Goal: Information Seeking & Learning: Learn about a topic

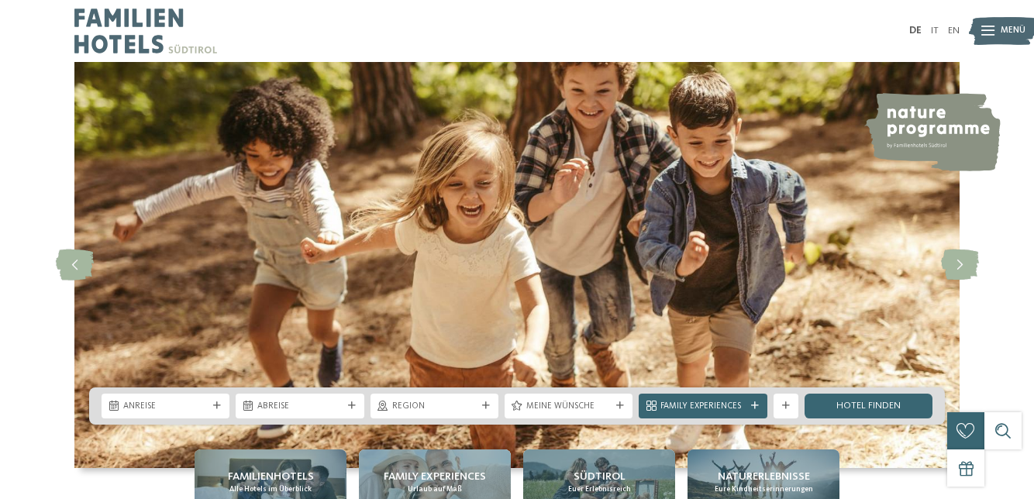
click at [960, 281] on icon at bounding box center [960, 265] width 38 height 31
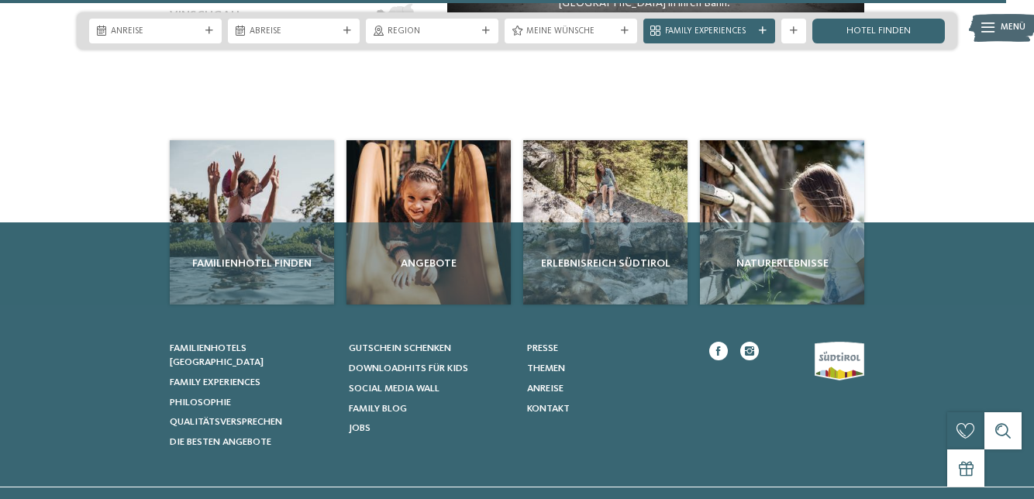
scroll to position [5506, 0]
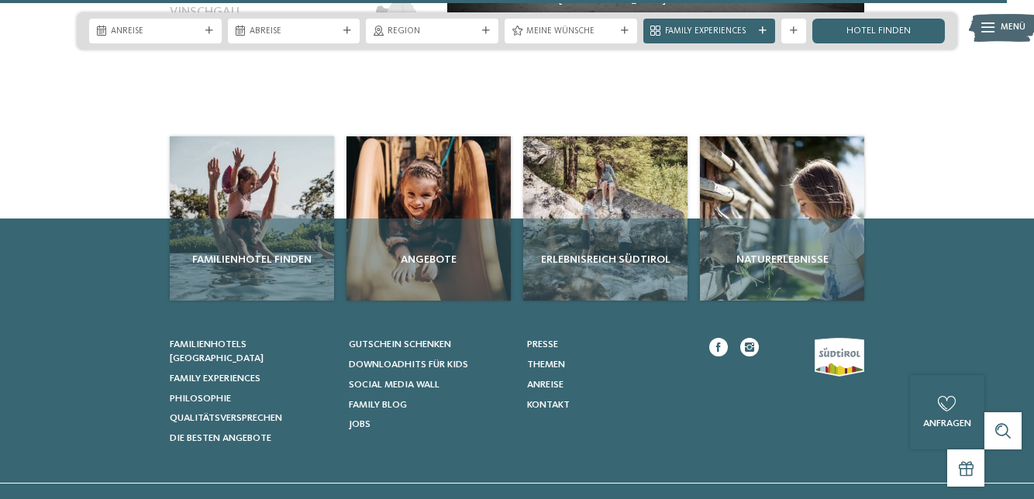
click at [439, 380] on span "Social Media Wall" at bounding box center [394, 385] width 91 height 10
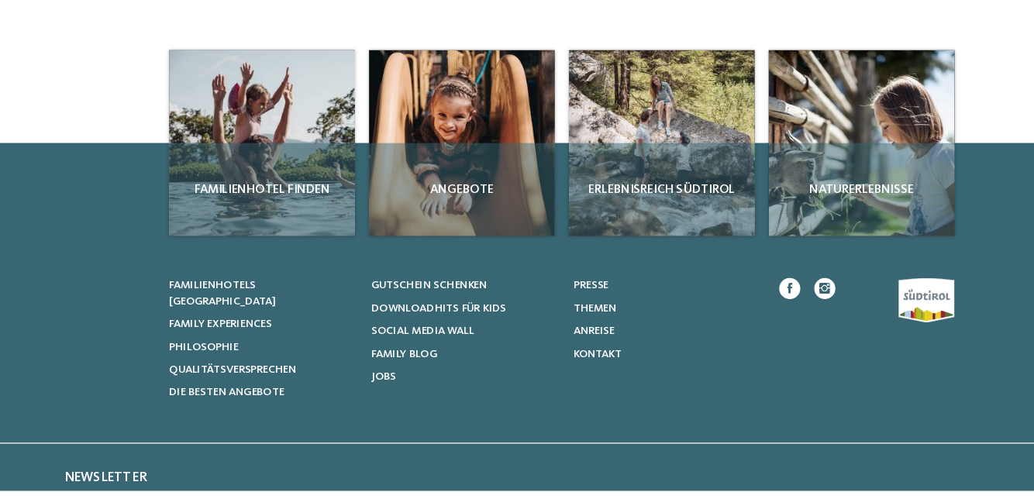
scroll to position [1143, 0]
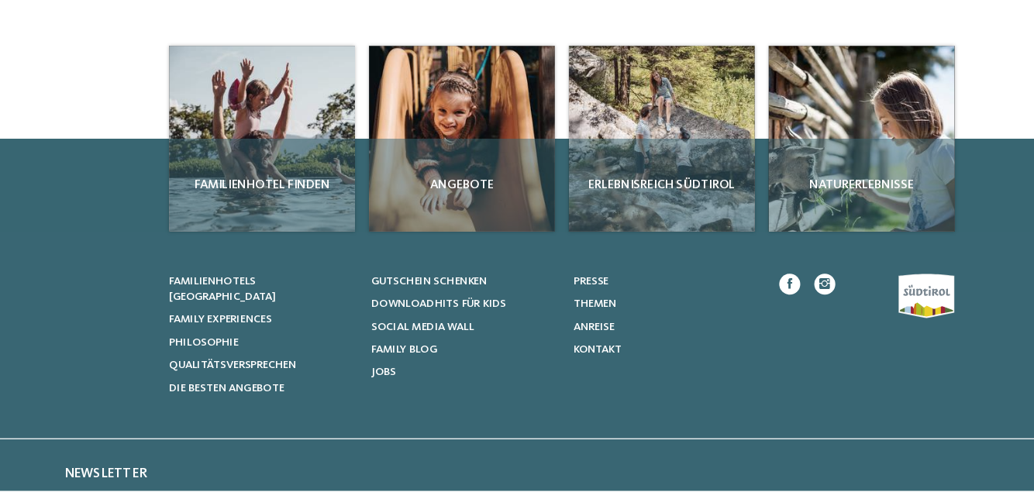
click at [444, 221] on span "Angebote" at bounding box center [429, 228] width 152 height 15
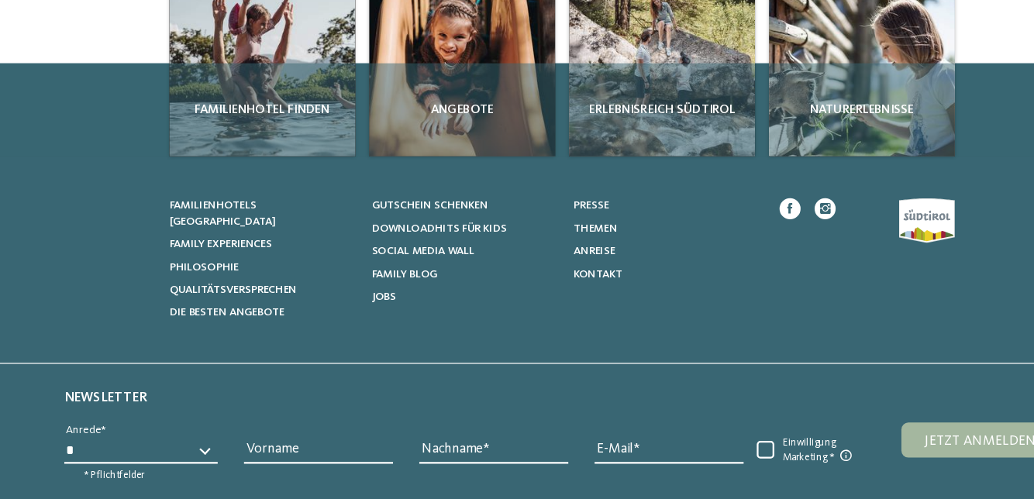
scroll to position [1218, 0]
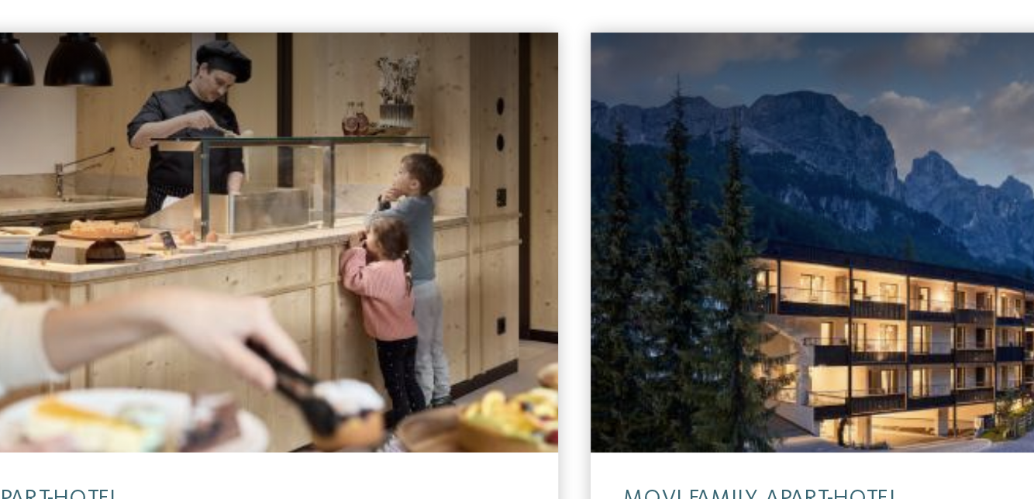
scroll to position [514, 0]
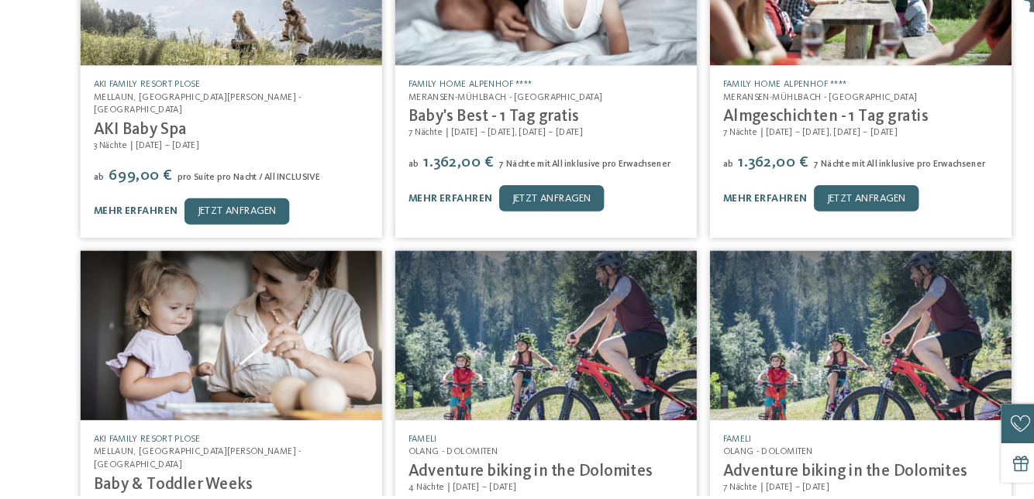
scroll to position [755, 0]
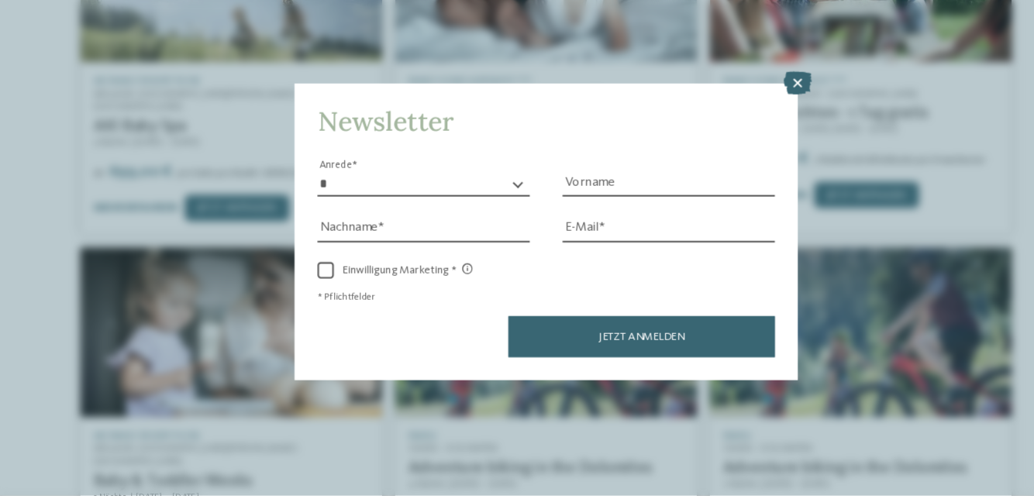
click at [763, 119] on icon at bounding box center [755, 109] width 26 height 22
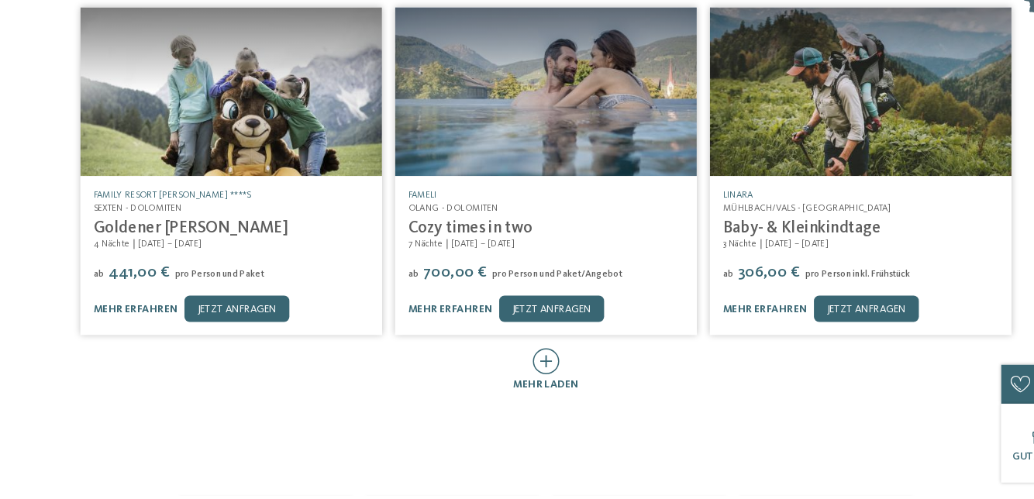
scroll to position [1338, 0]
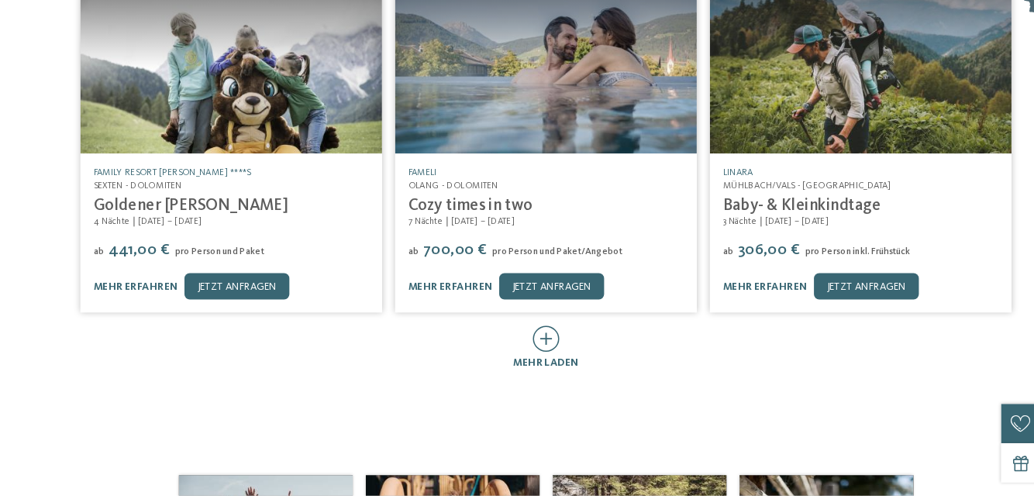
click at [523, 339] on icon at bounding box center [518, 351] width 26 height 25
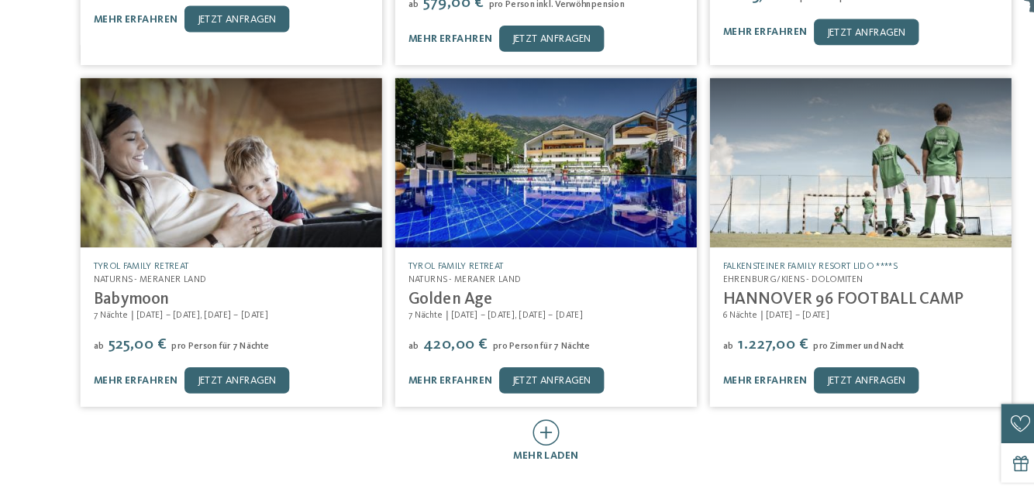
scroll to position [1916, 0]
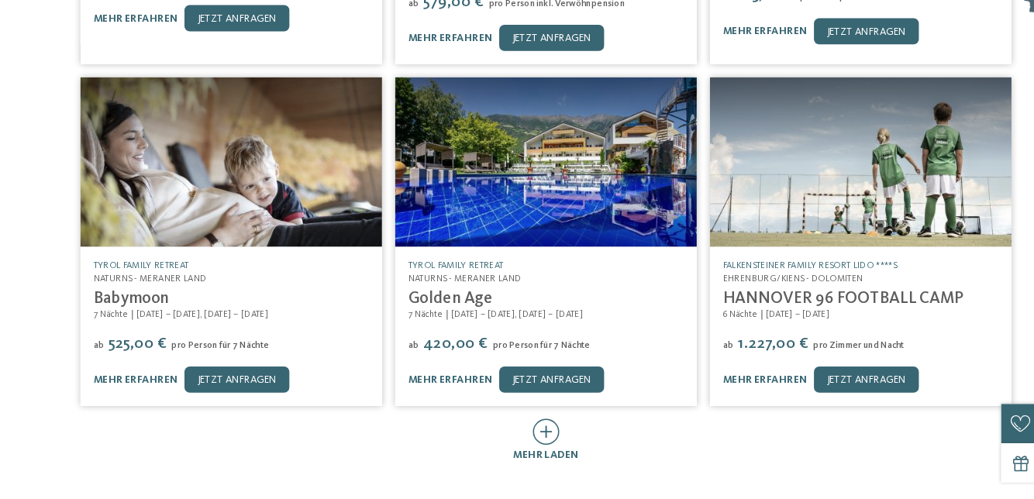
click at [524, 426] on icon at bounding box center [518, 438] width 26 height 25
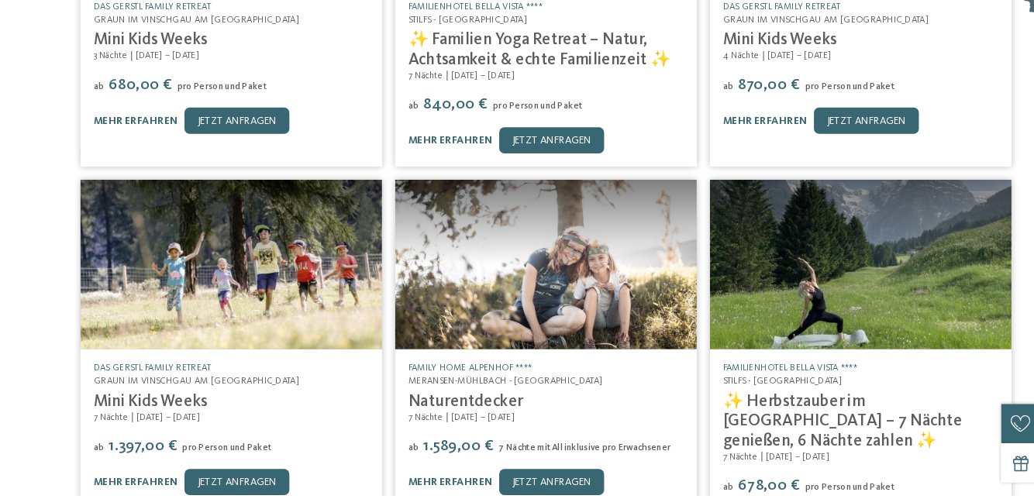
scroll to position [2485, 0]
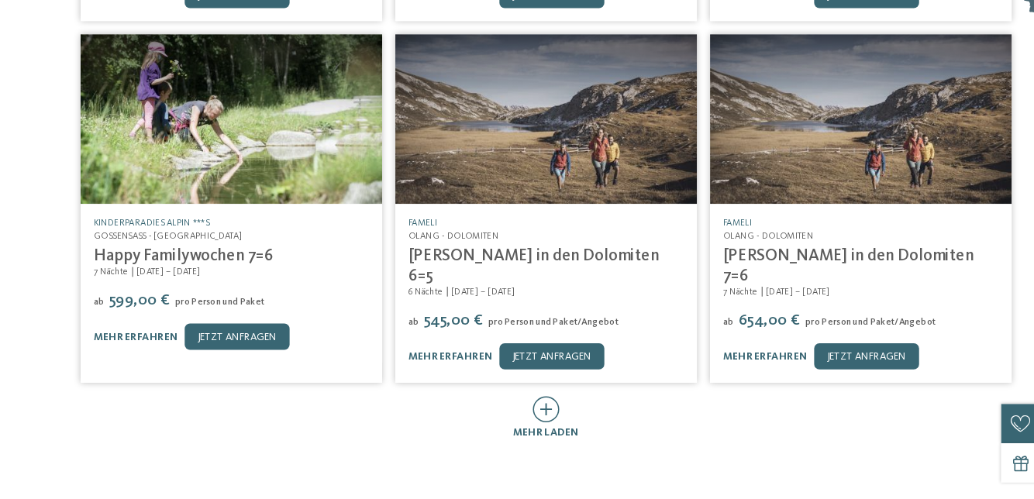
scroll to position [3305, 0]
click at [522, 405] on icon at bounding box center [518, 417] width 26 height 25
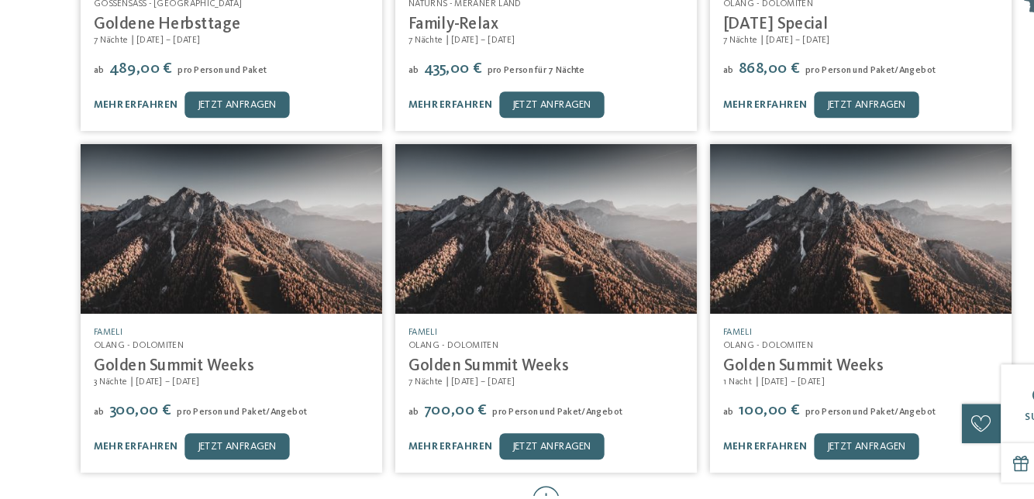
scroll to position [3868, 0]
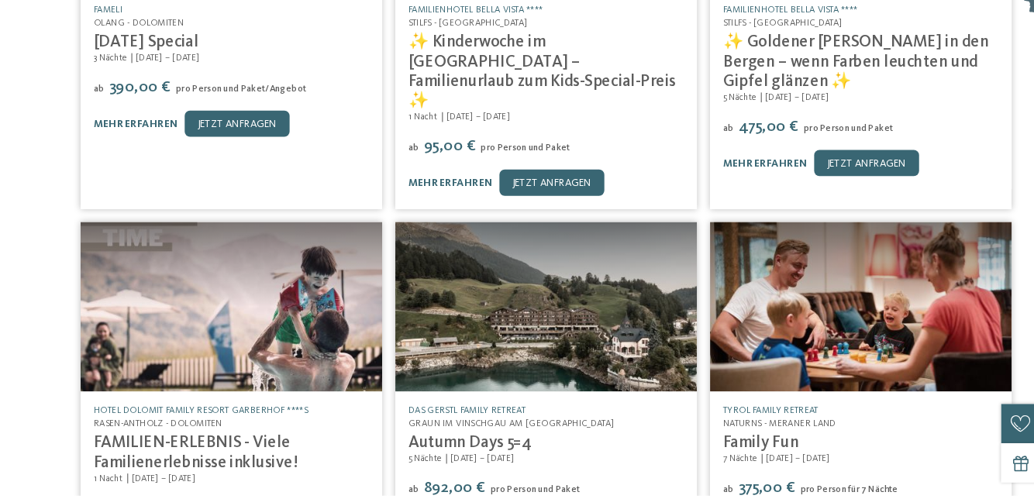
scroll to position [4495, 0]
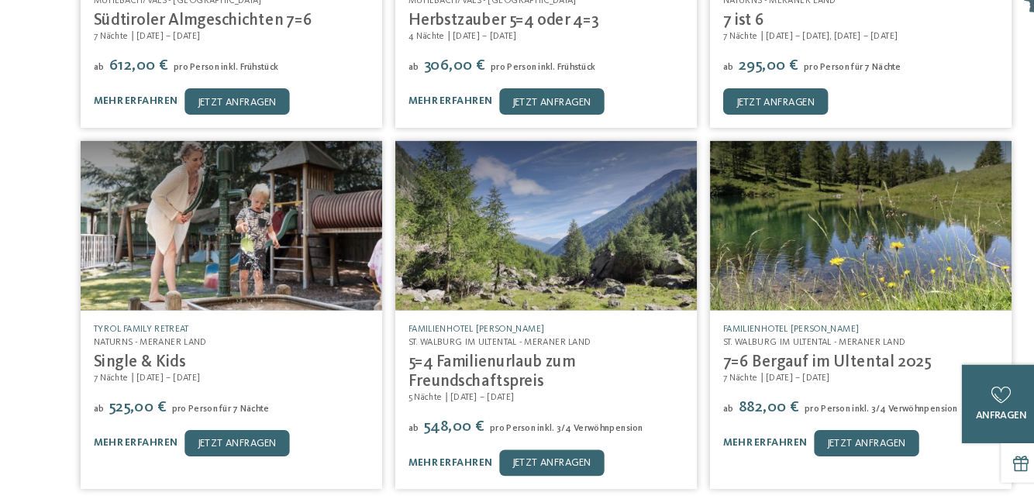
scroll to position [5237, 0]
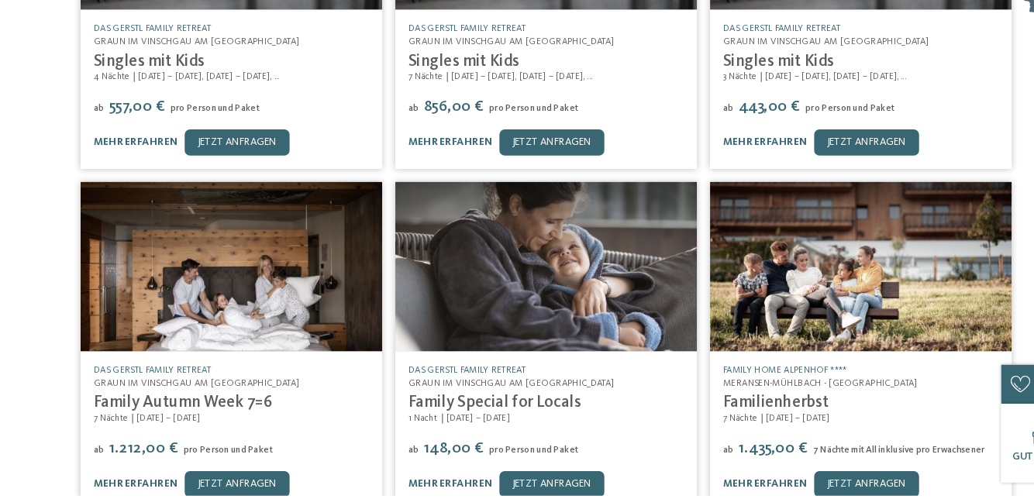
scroll to position [5863, 0]
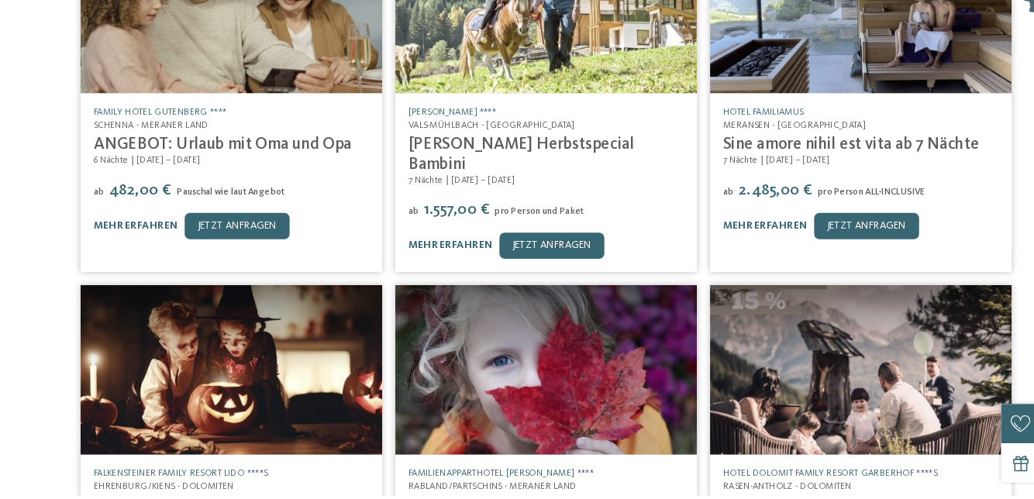
scroll to position [6430, 0]
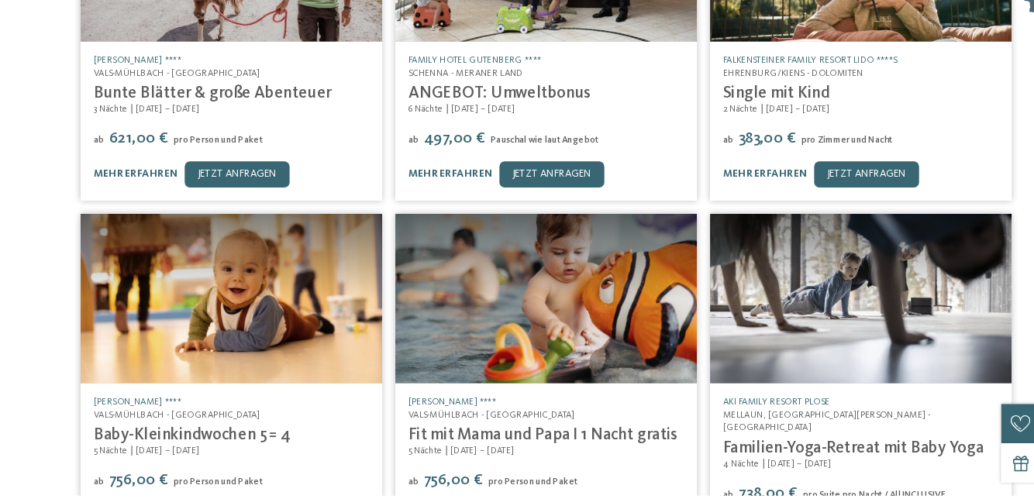
scroll to position [7166, 0]
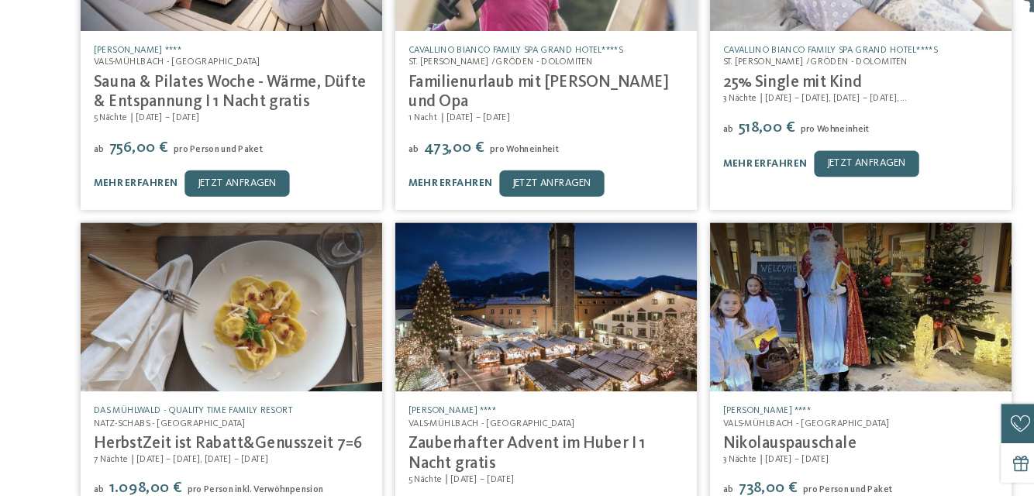
scroll to position [7833, 0]
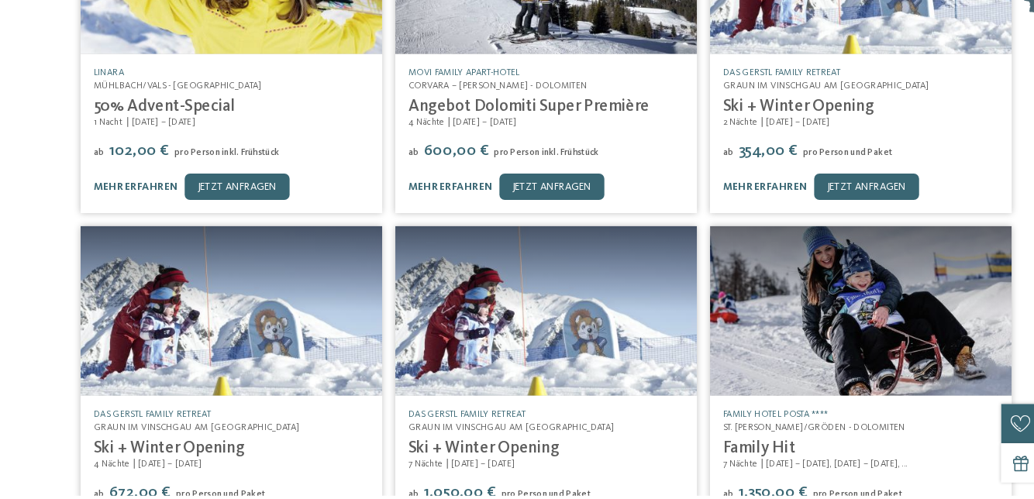
scroll to position [8495, 0]
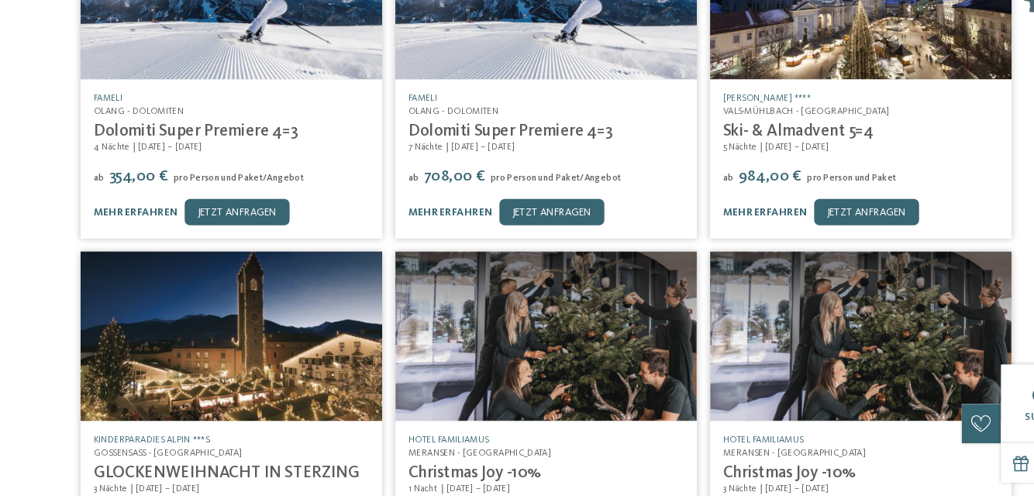
scroll to position [9115, 0]
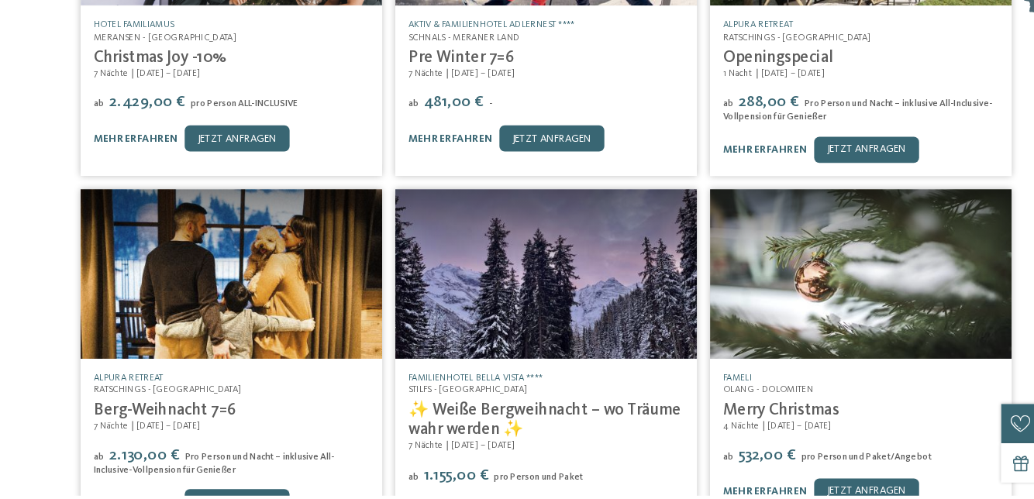
scroll to position [9831, 0]
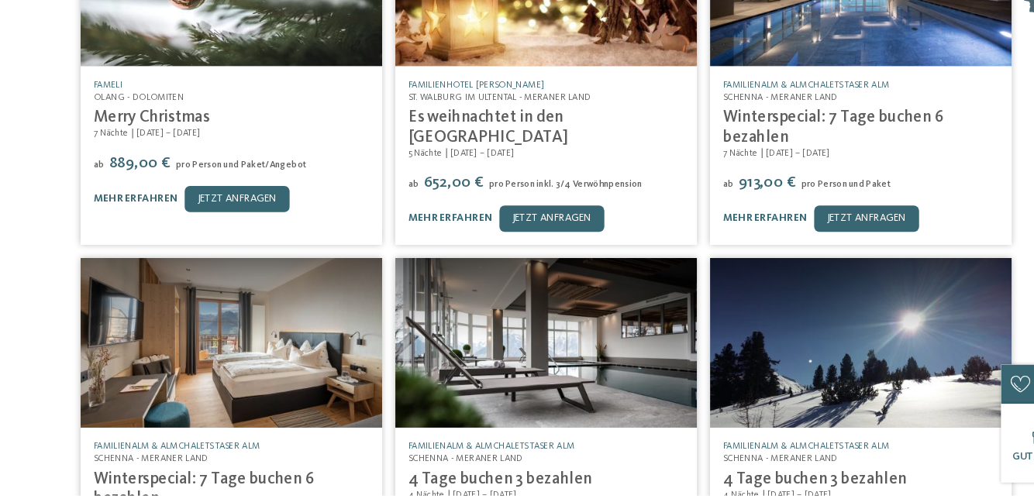
scroll to position [10448, 0]
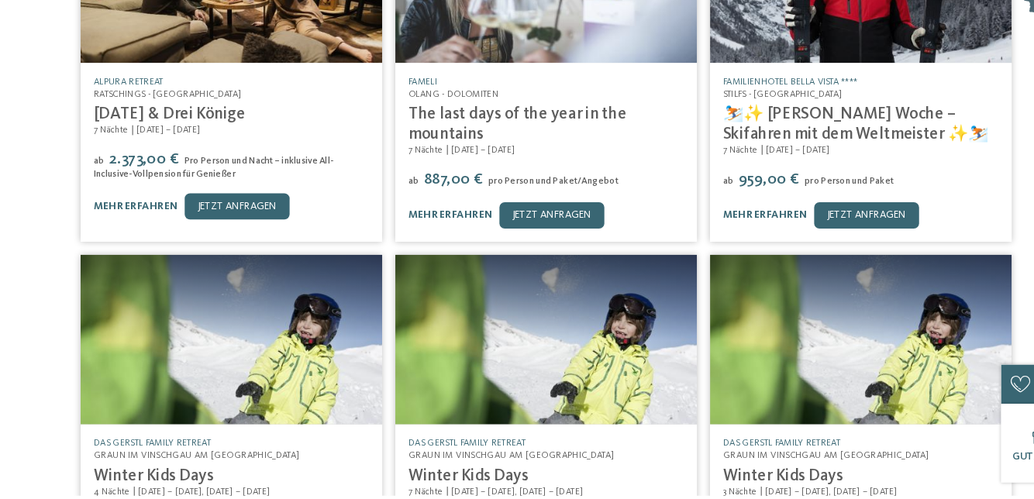
scroll to position [11135, 0]
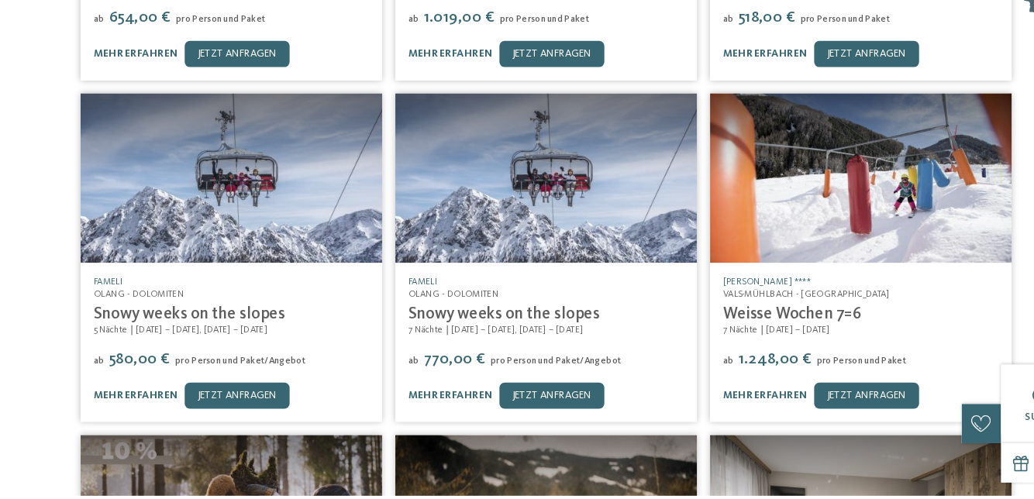
scroll to position [11616, 0]
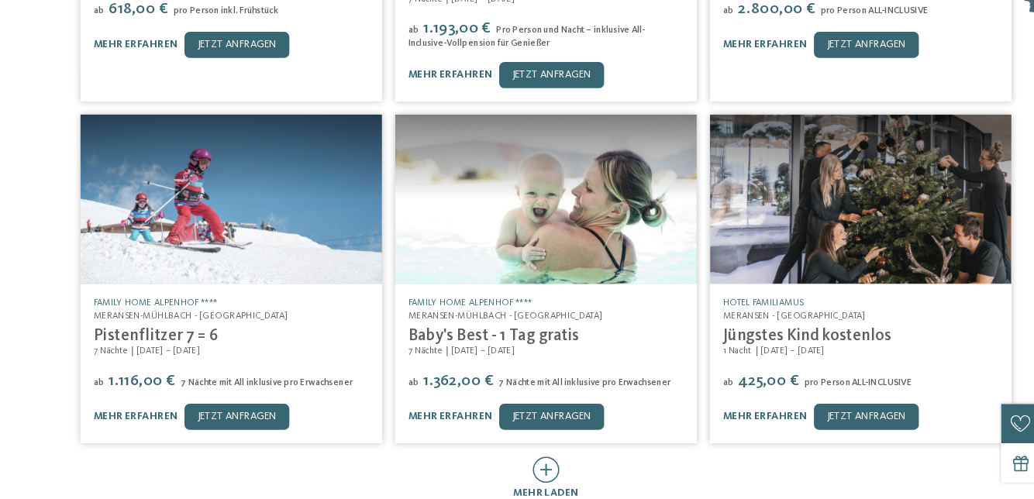
scroll to position [12609, 0]
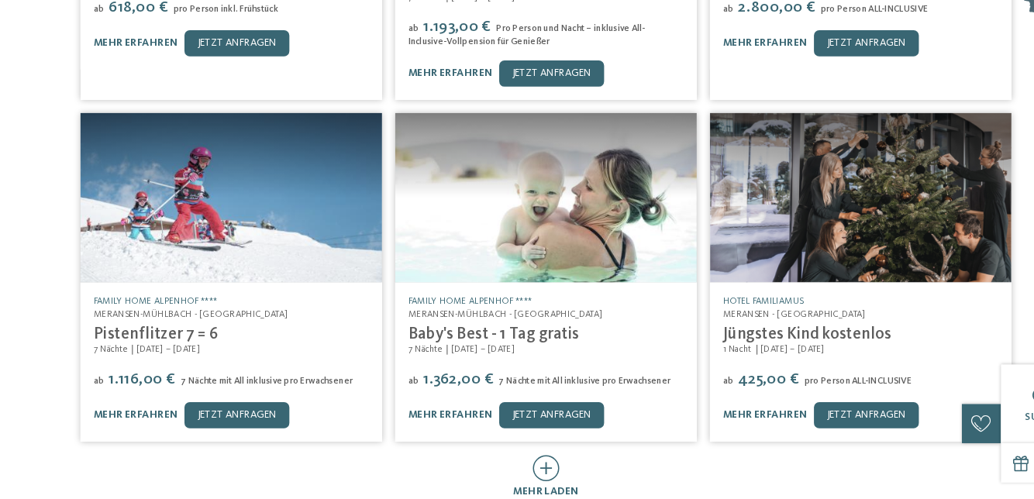
click at [515, 490] on span "mehr laden" at bounding box center [517, 495] width 62 height 10
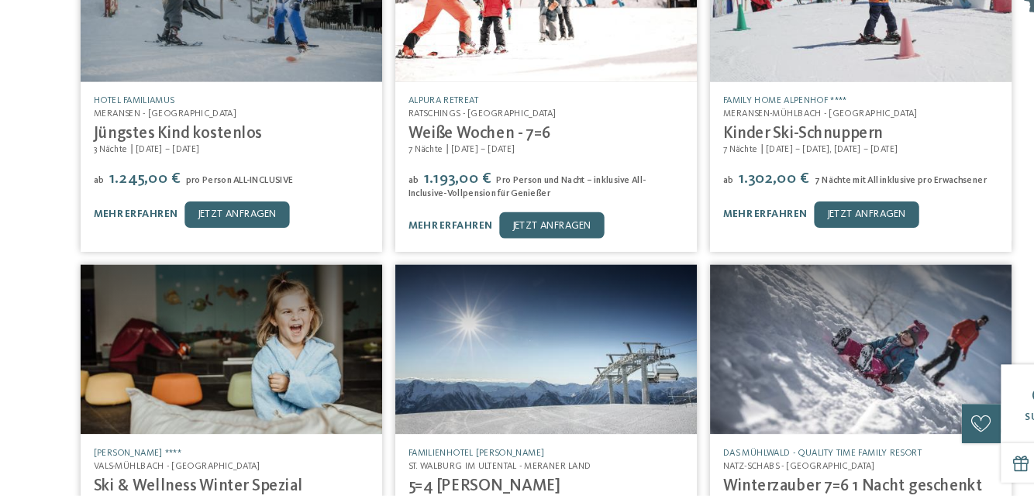
scroll to position [13123, 0]
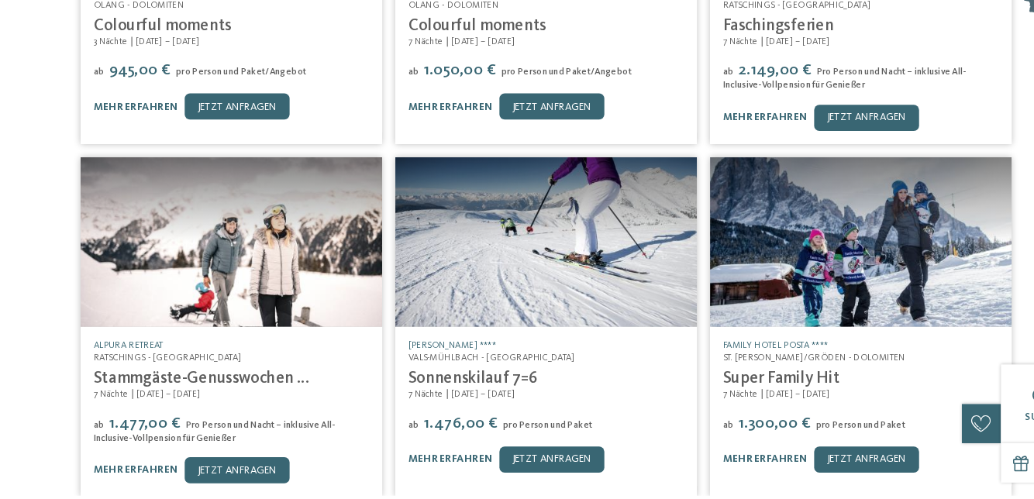
scroll to position [13882, 0]
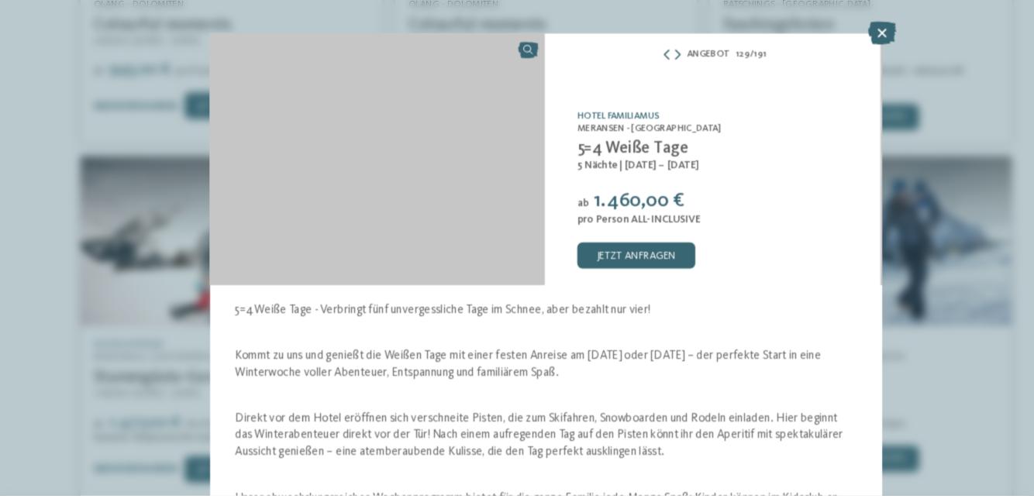
scroll to position [14103, 0]
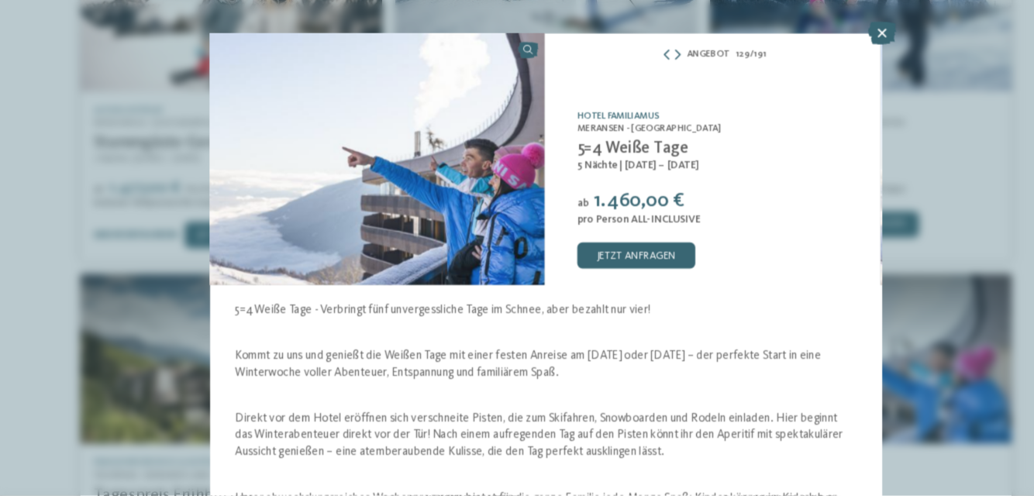
click at [827, 72] on div at bounding box center [834, 61] width 26 height 23
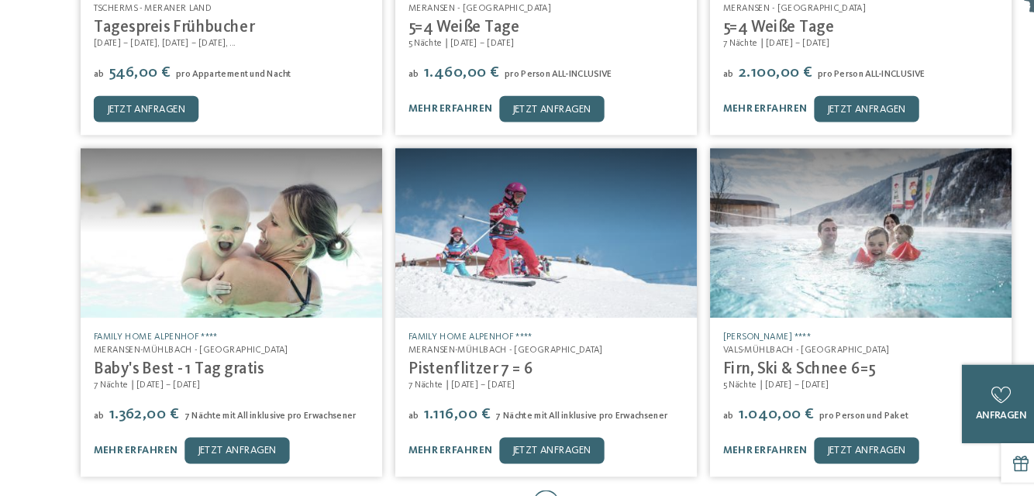
scroll to position [14547, 0]
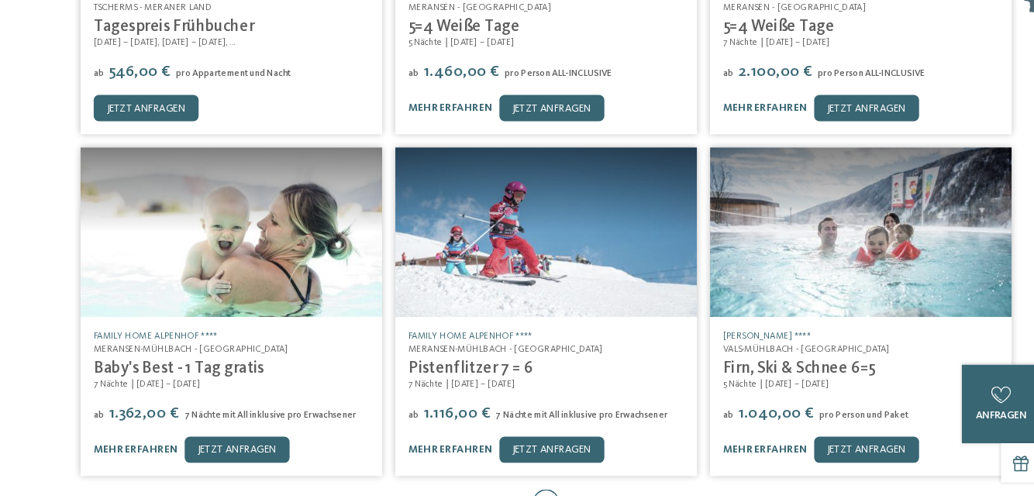
click at [529, 493] on icon at bounding box center [518, 505] width 26 height 25
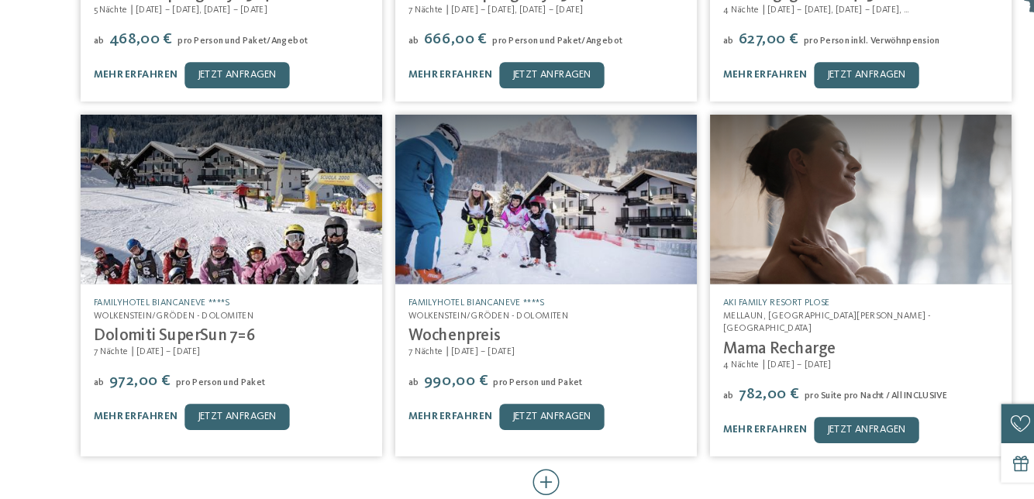
scroll to position [15225, 0]
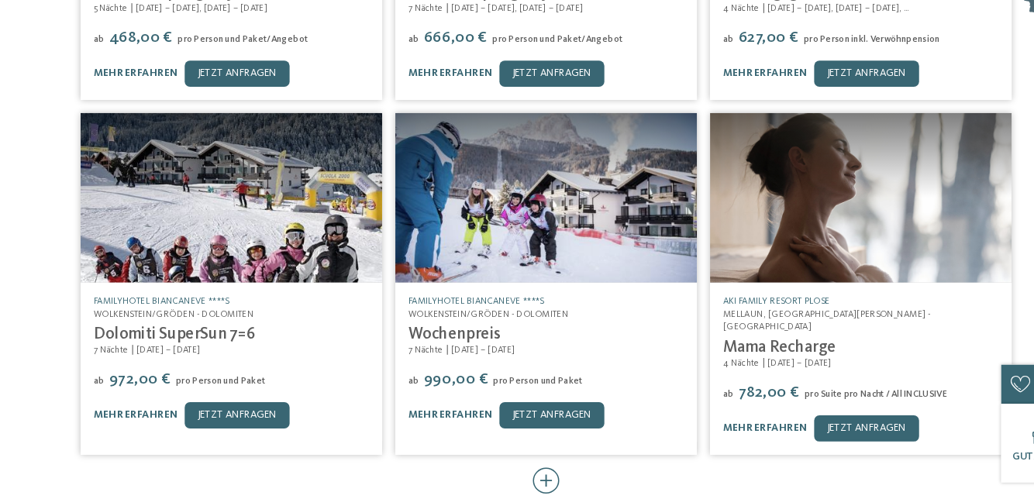
click at [522, 473] on icon at bounding box center [518, 485] width 26 height 25
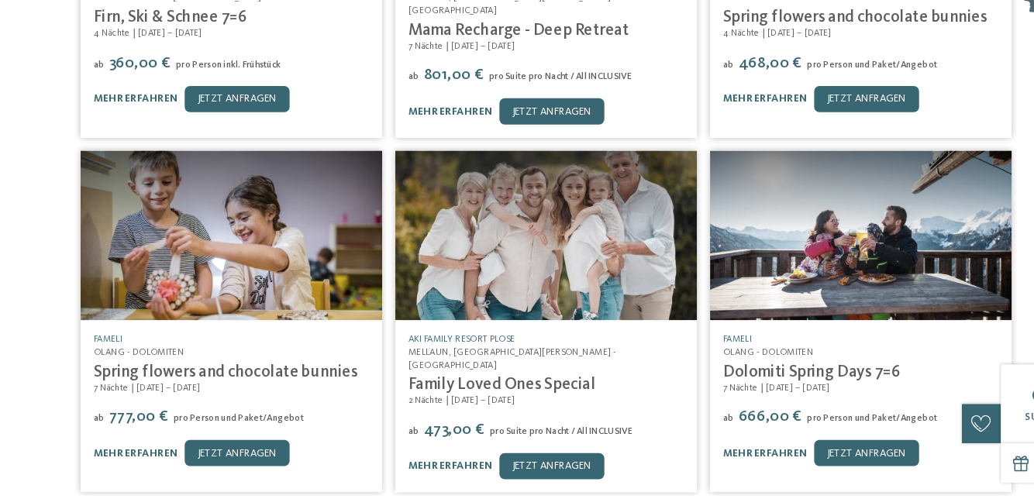
scroll to position [15862, 0]
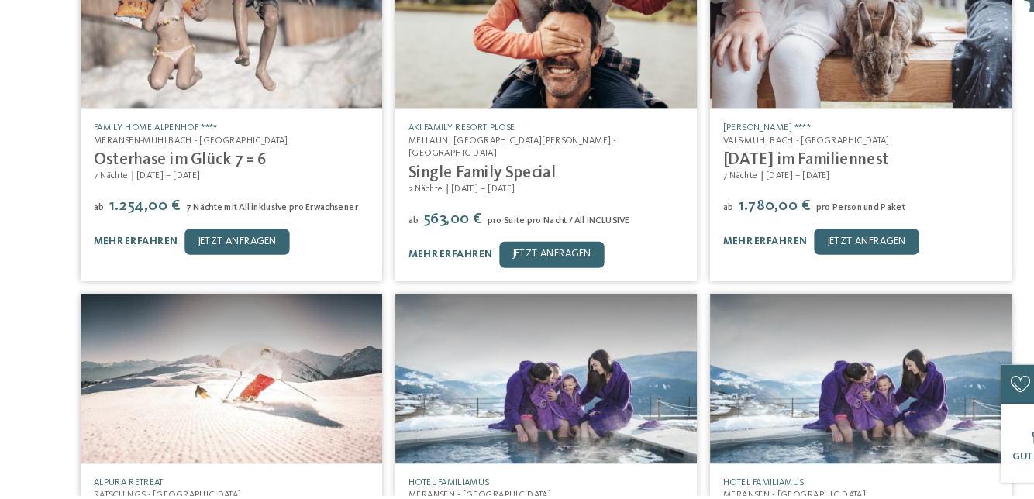
scroll to position [16397, 0]
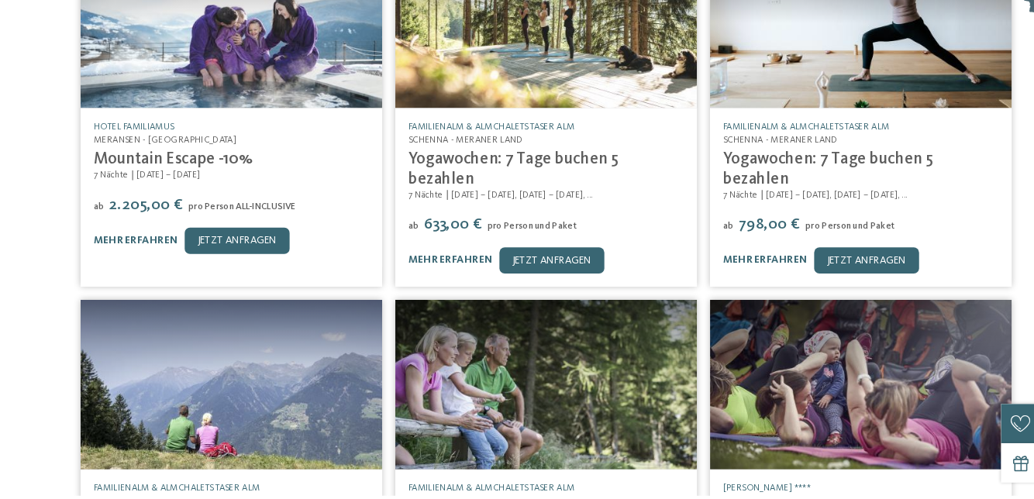
scroll to position [17071, 0]
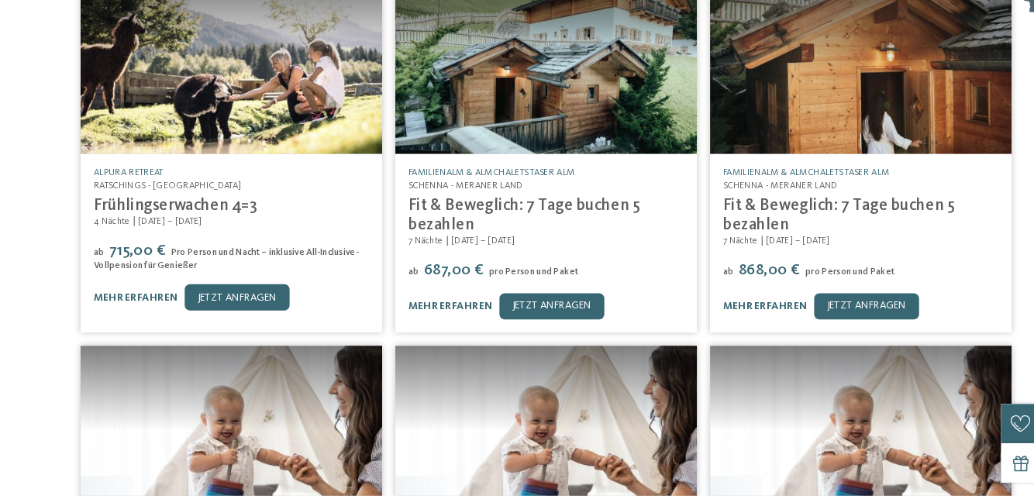
scroll to position [17707, 0]
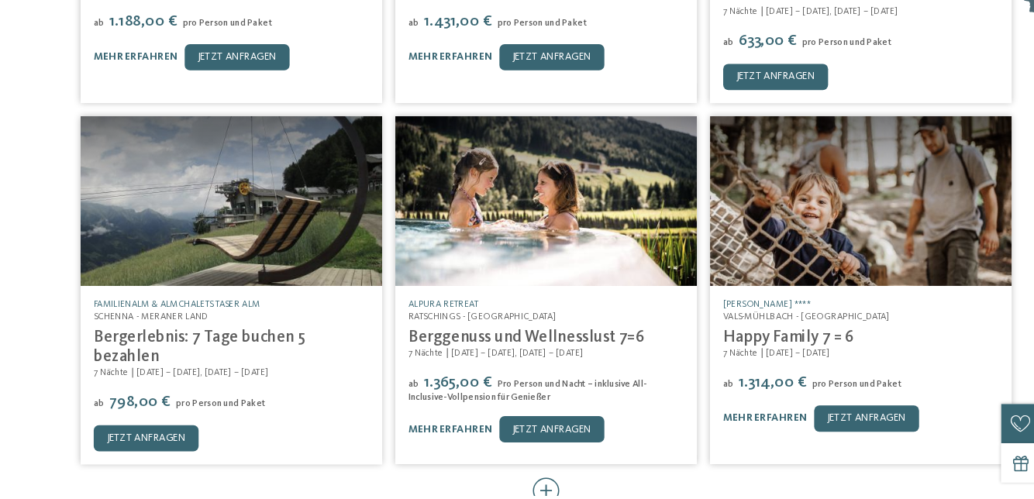
scroll to position [18592, 0]
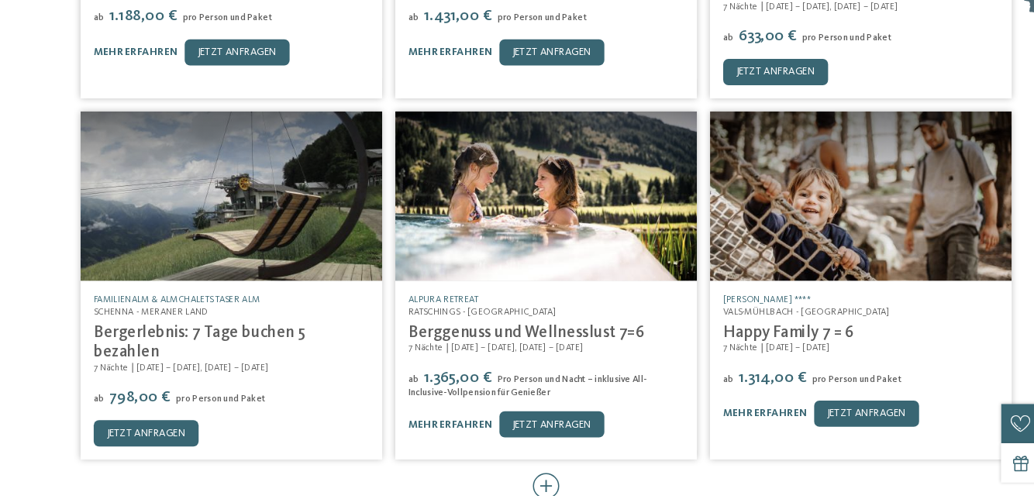
click at [531, 477] on div "mehr laden" at bounding box center [517, 498] width 62 height 42
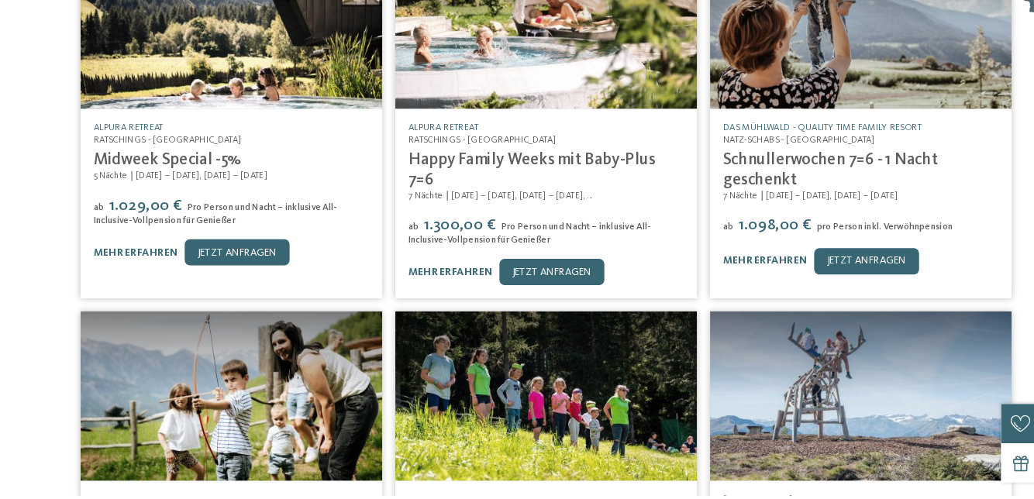
scroll to position [19099, 0]
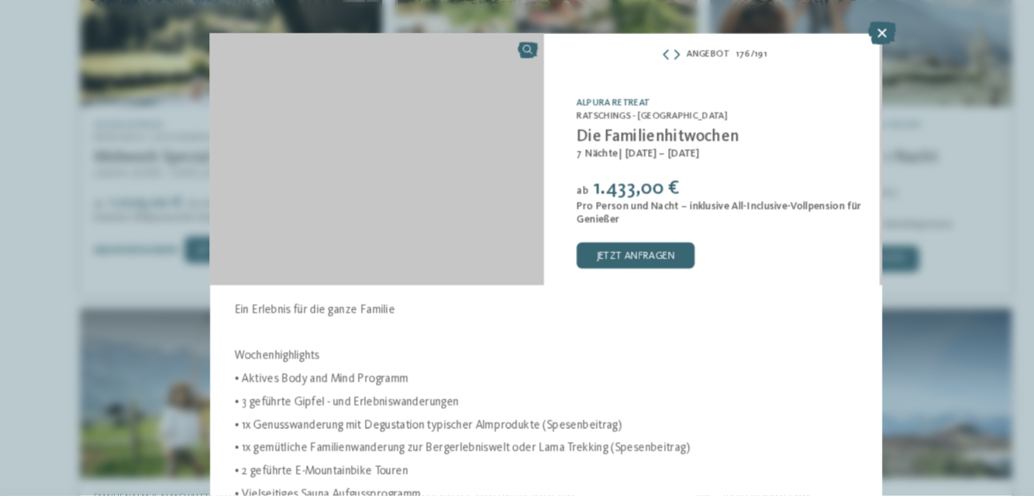
scroll to position [19338, 0]
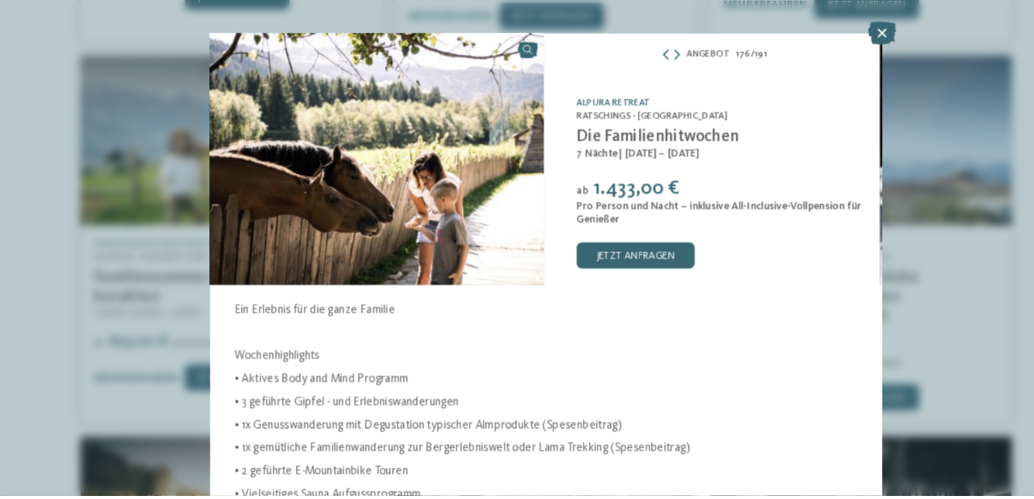
click at [835, 56] on icon at bounding box center [834, 61] width 26 height 22
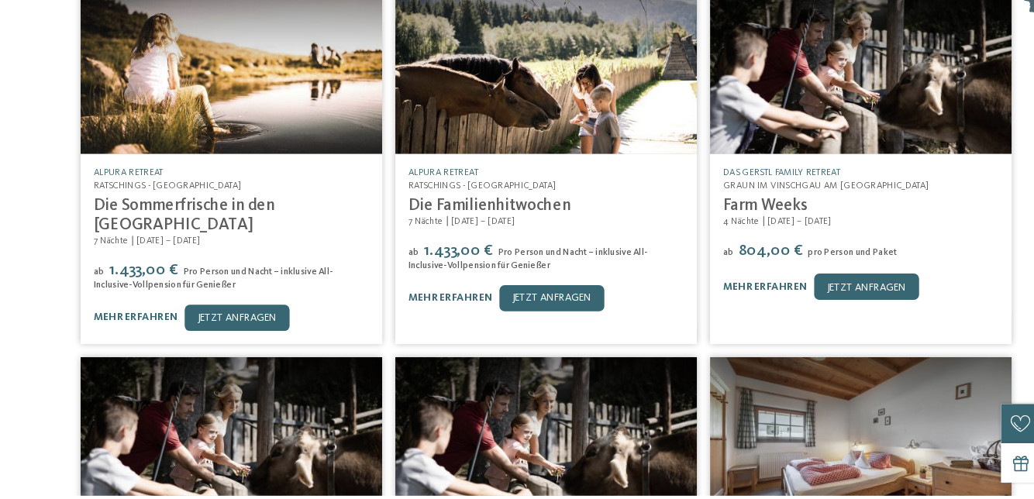
scroll to position [19770, 0]
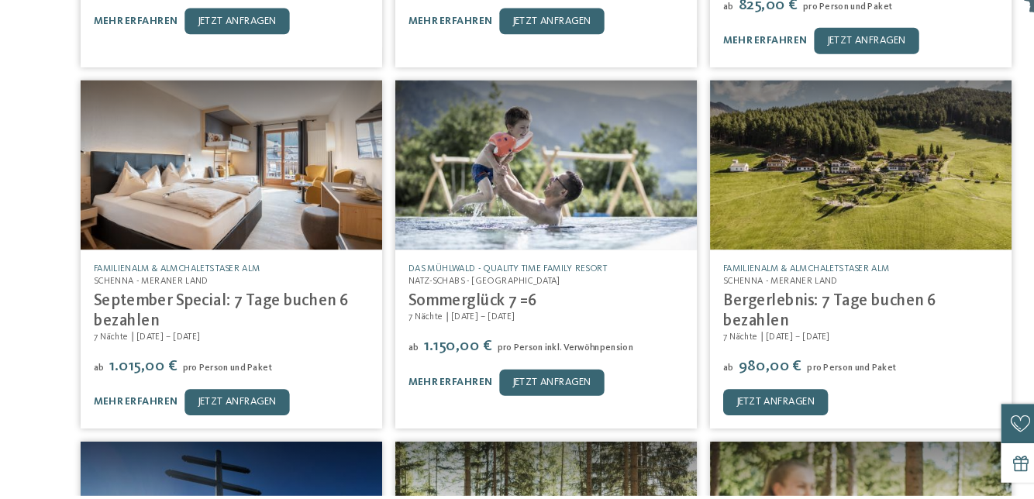
scroll to position [20373, 0]
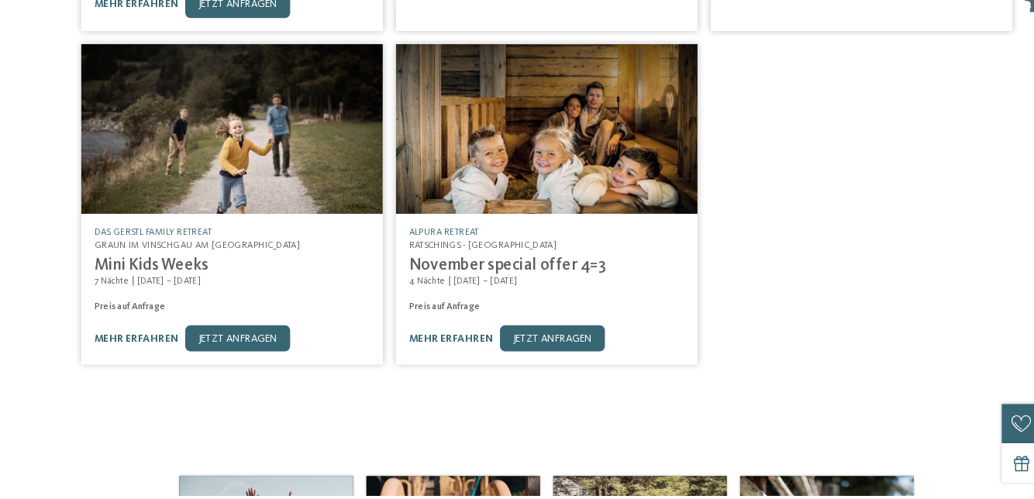
scroll to position [21422, 0]
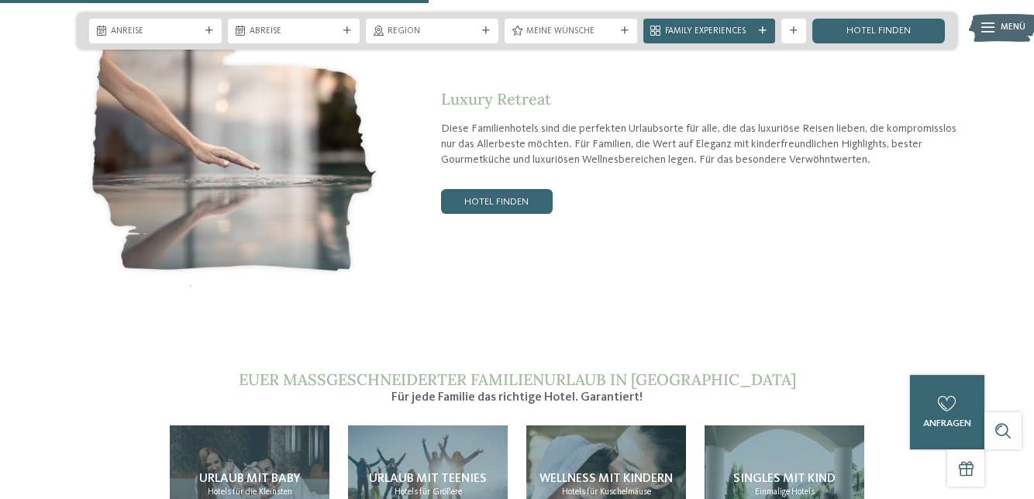
scroll to position [2385, 0]
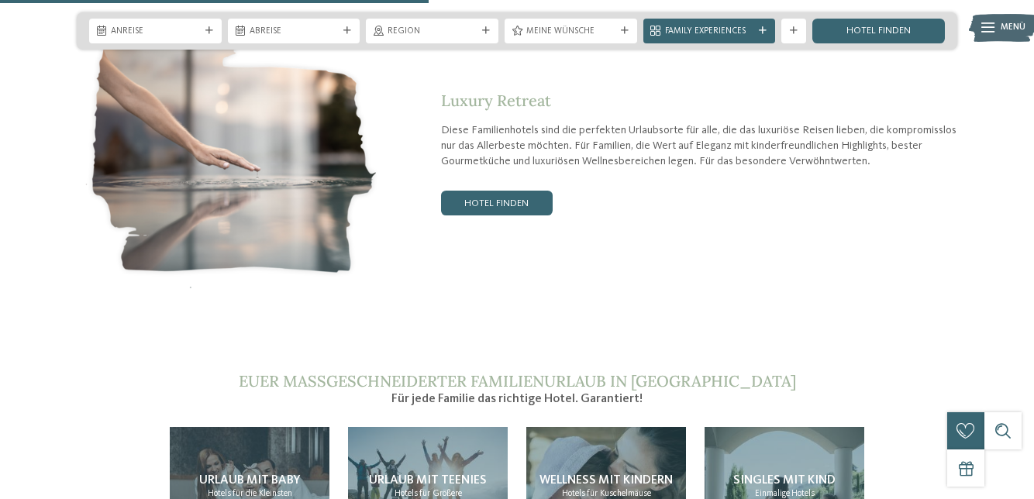
click at [507, 215] on link "Hotel finden" at bounding box center [497, 203] width 112 height 25
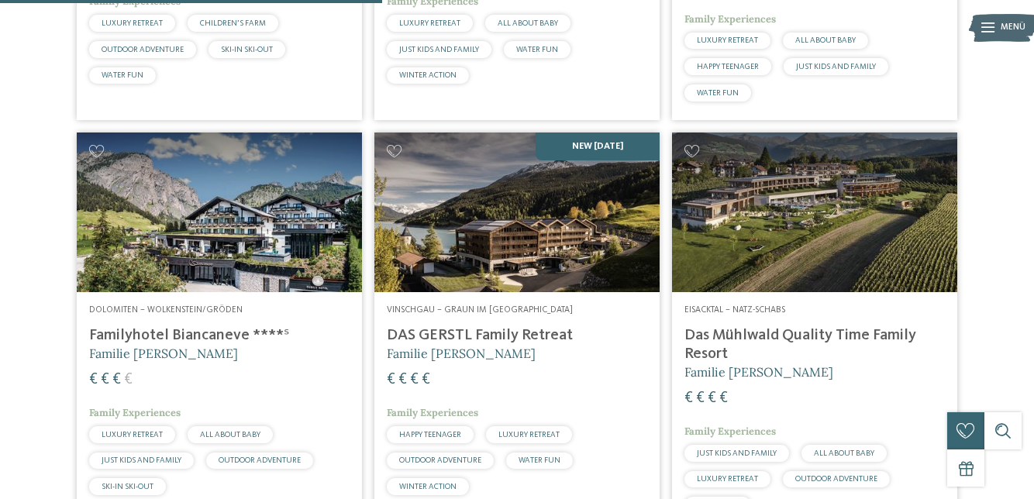
scroll to position [716, 0]
